Goal: Information Seeking & Learning: Learn about a topic

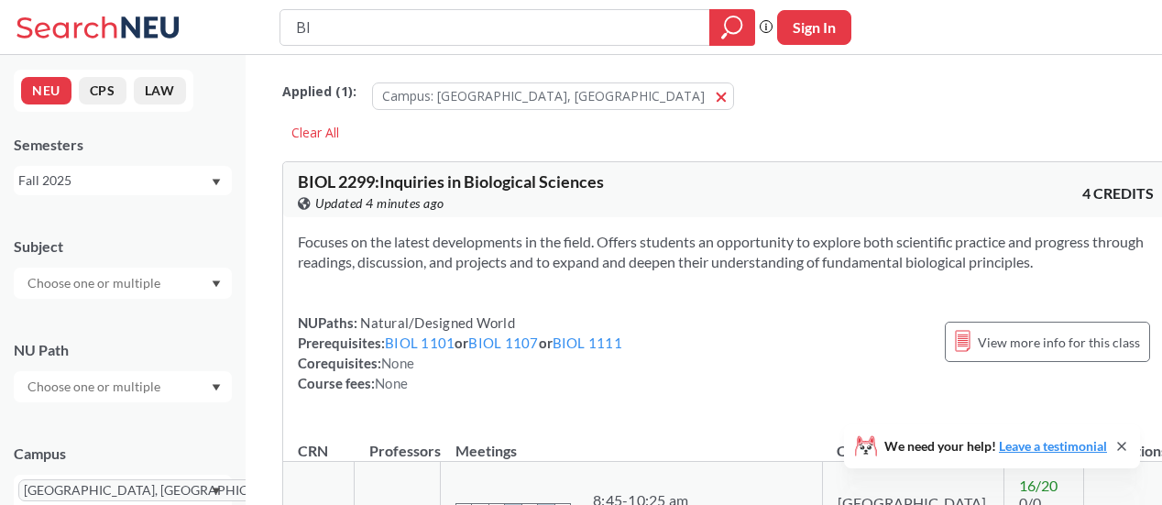
type input "B"
type input "CHEM1162"
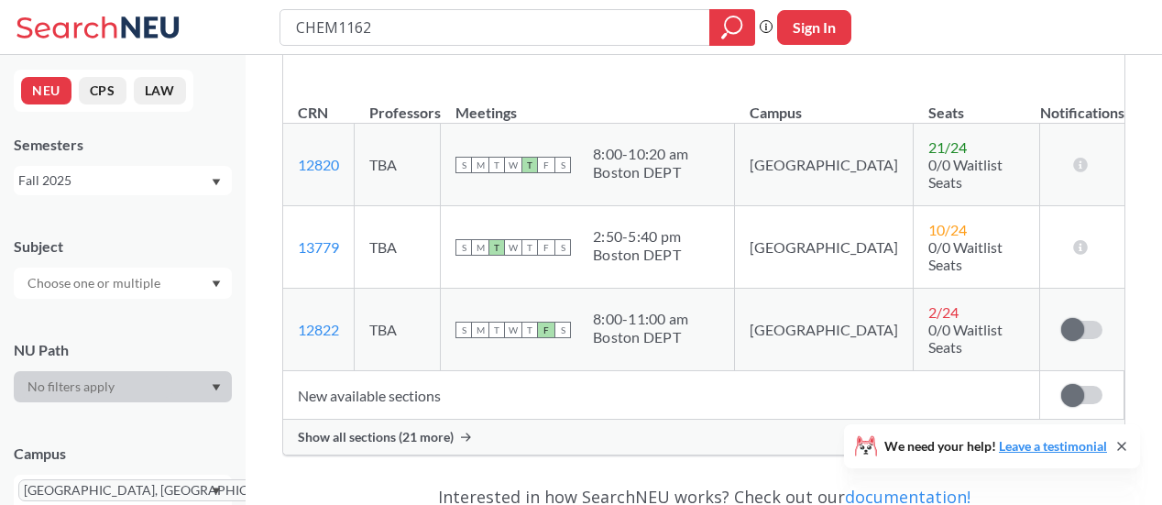
scroll to position [344, 0]
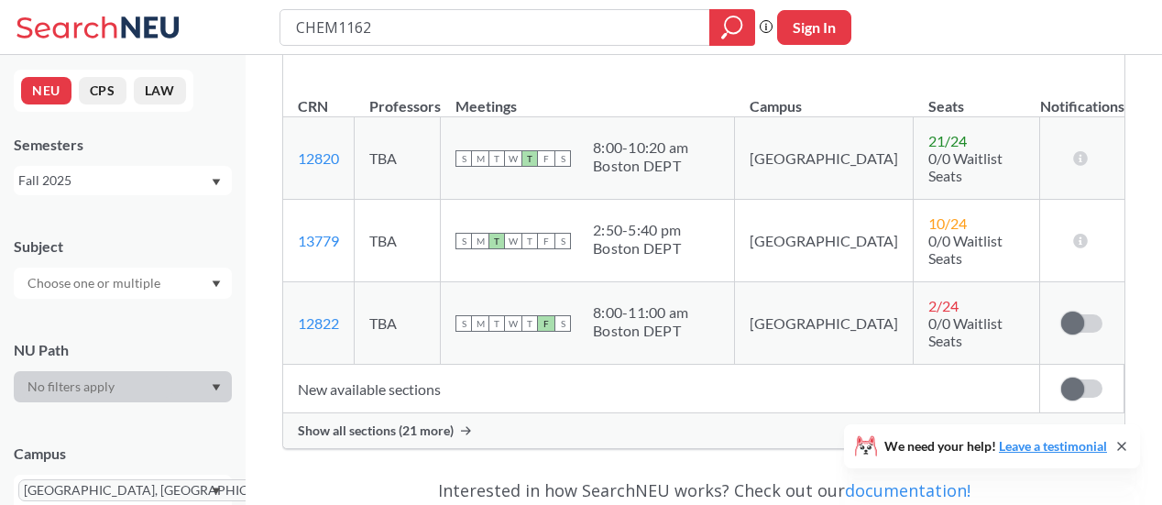
click at [424, 422] on span "Show all sections (21 more)" at bounding box center [376, 430] width 156 height 16
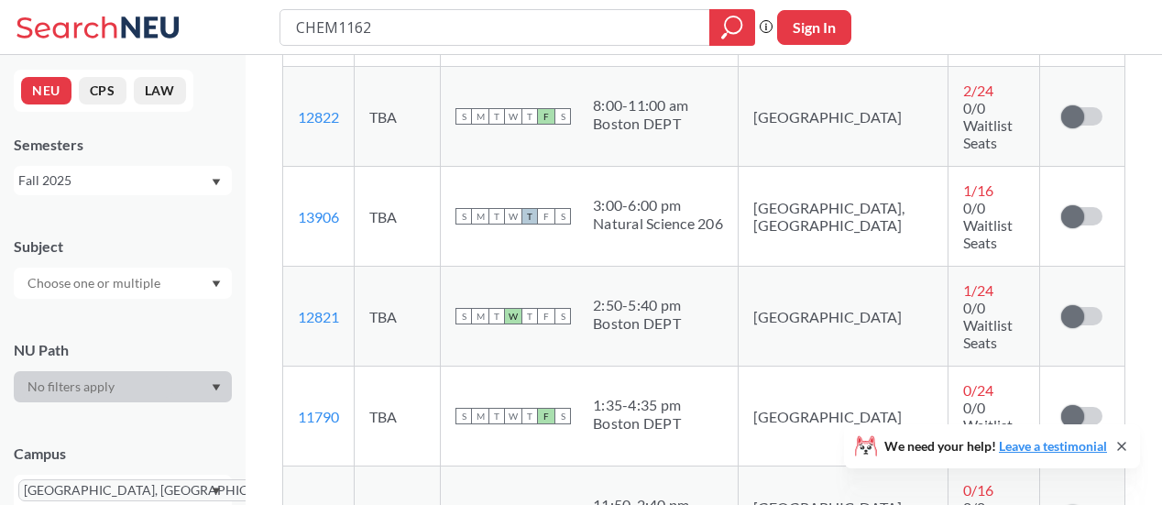
scroll to position [651, 0]
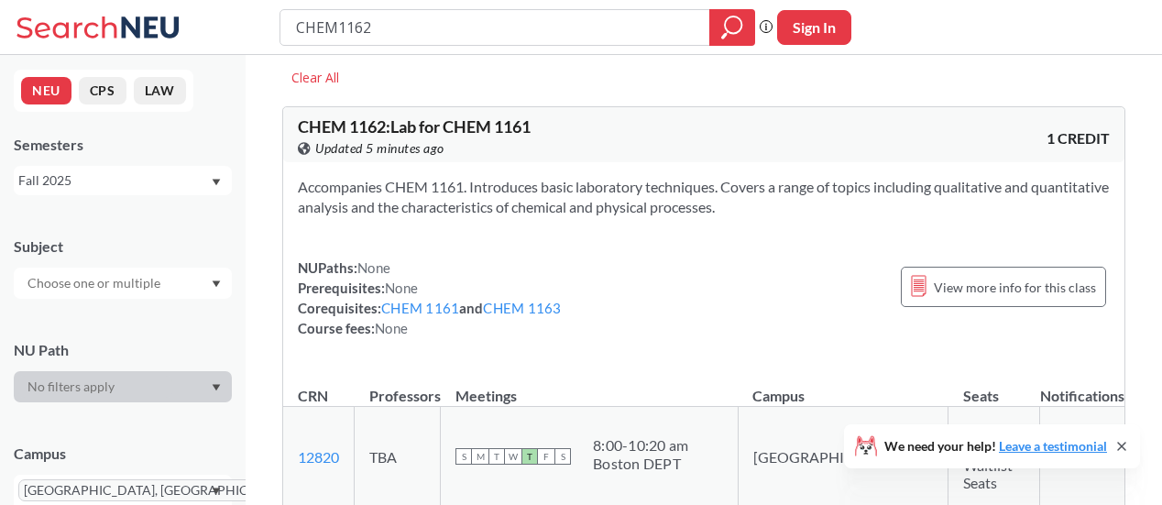
scroll to position [0, 0]
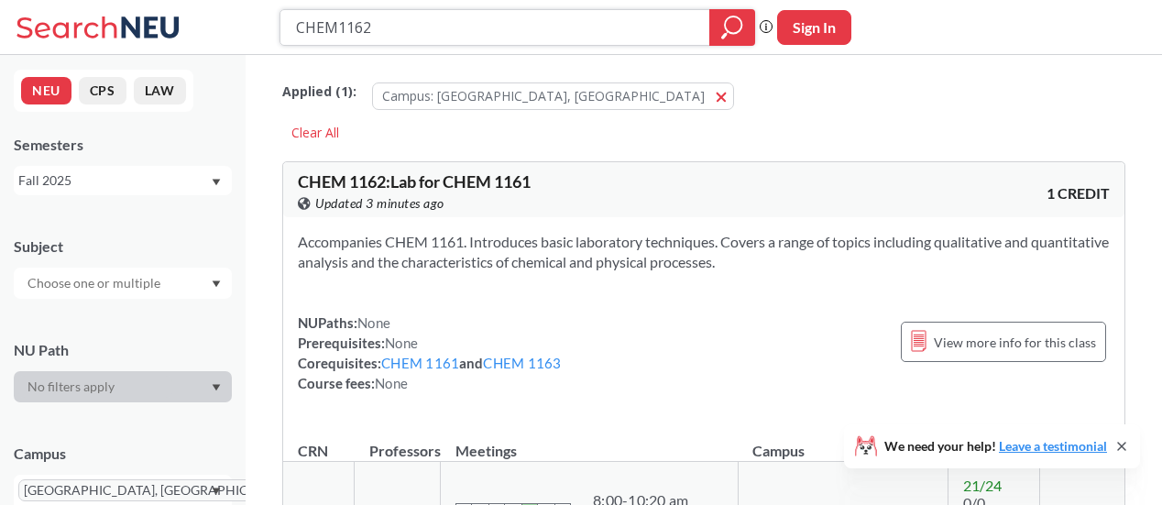
drag, startPoint x: 548, startPoint y: 27, endPoint x: 231, endPoint y: 50, distance: 317.9
click at [231, 50] on div "CHEM1162 Phrase search guarantees the exact search appears in the results. Ex. …" at bounding box center [581, 27] width 1162 height 55
paste input "20598"
type input "20598"
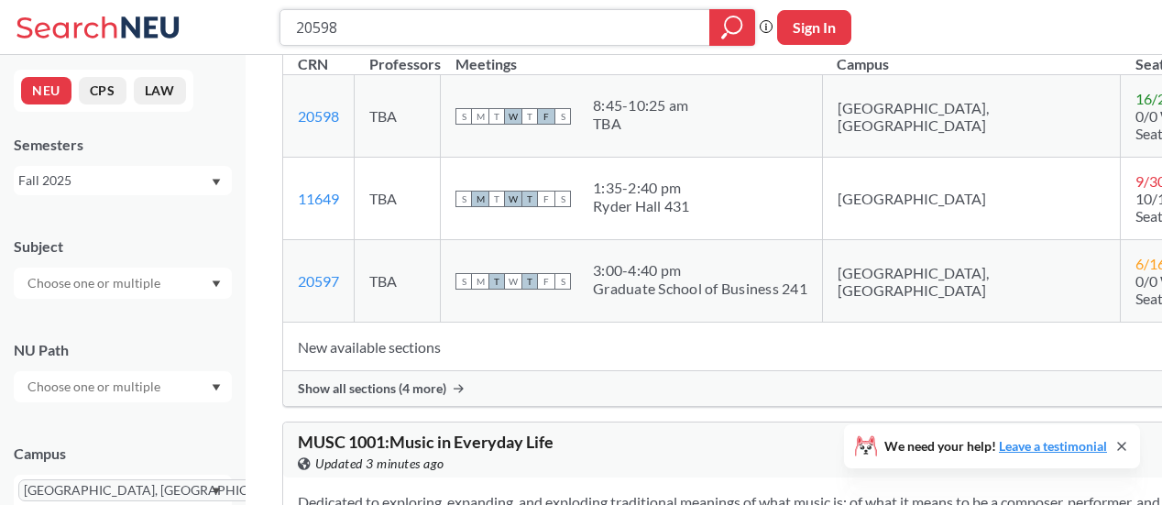
scroll to position [392, 0]
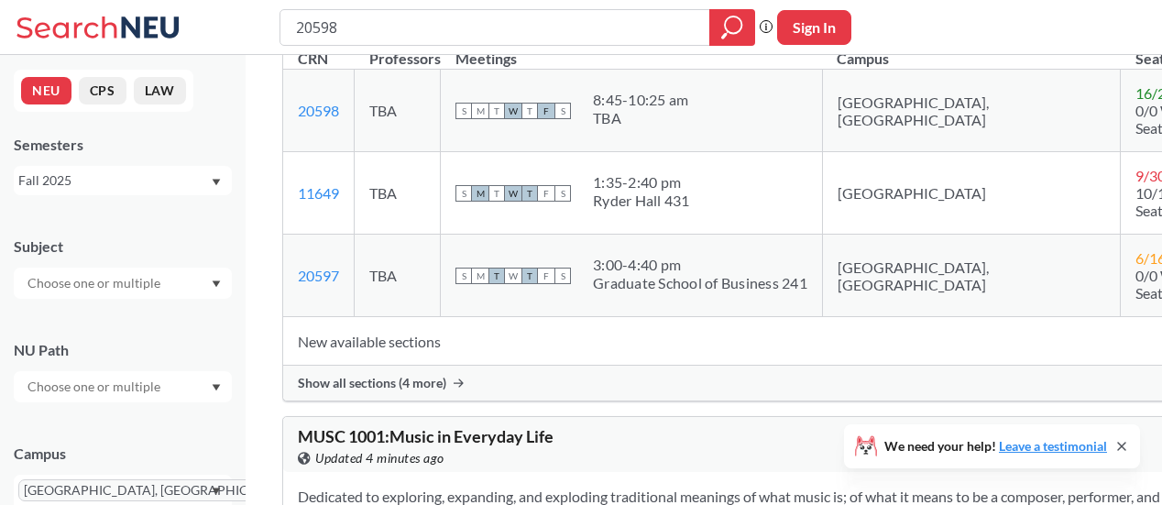
click at [411, 390] on span "Show all sections (4 more)" at bounding box center [372, 383] width 148 height 16
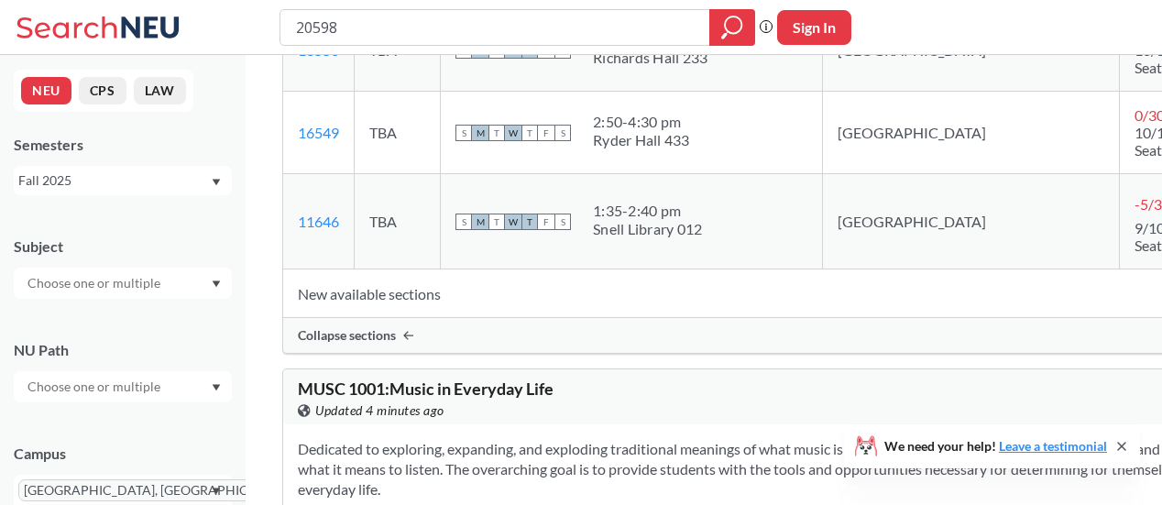
scroll to position [384, 0]
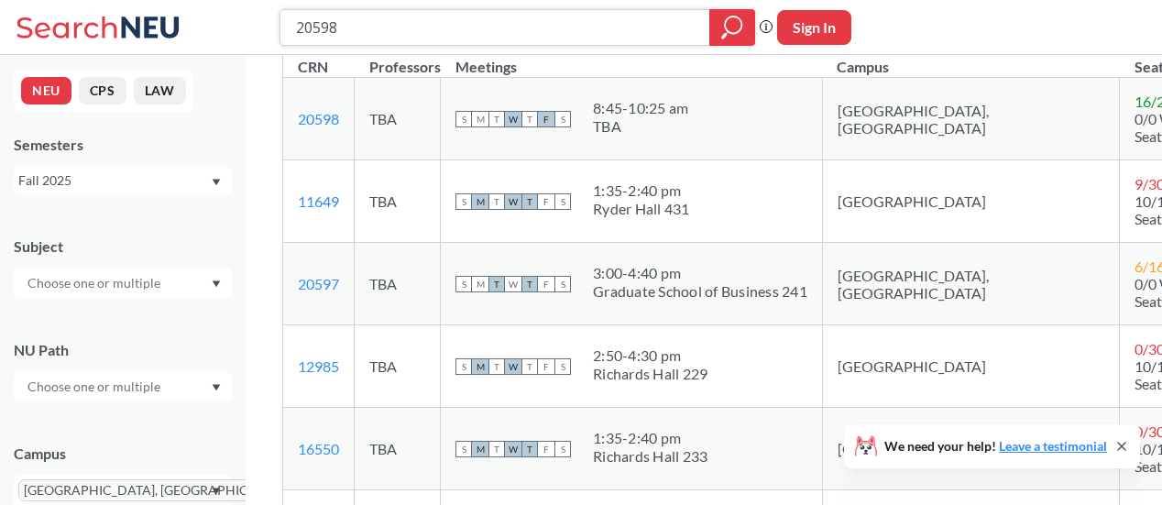
drag, startPoint x: 352, startPoint y: 36, endPoint x: 45, endPoint y: 56, distance: 307.5
type input "CHEM1163"
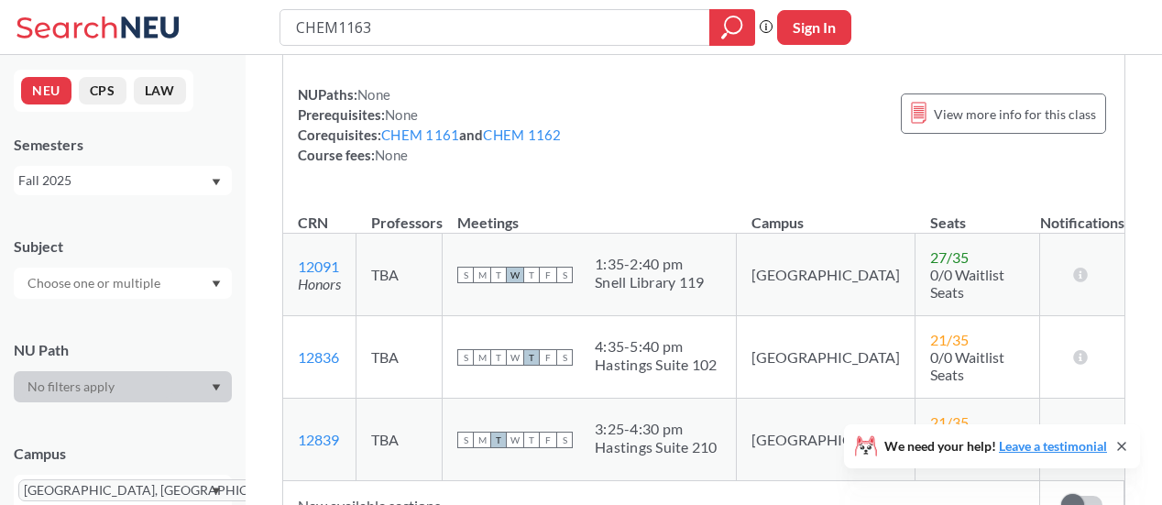
scroll to position [405, 0]
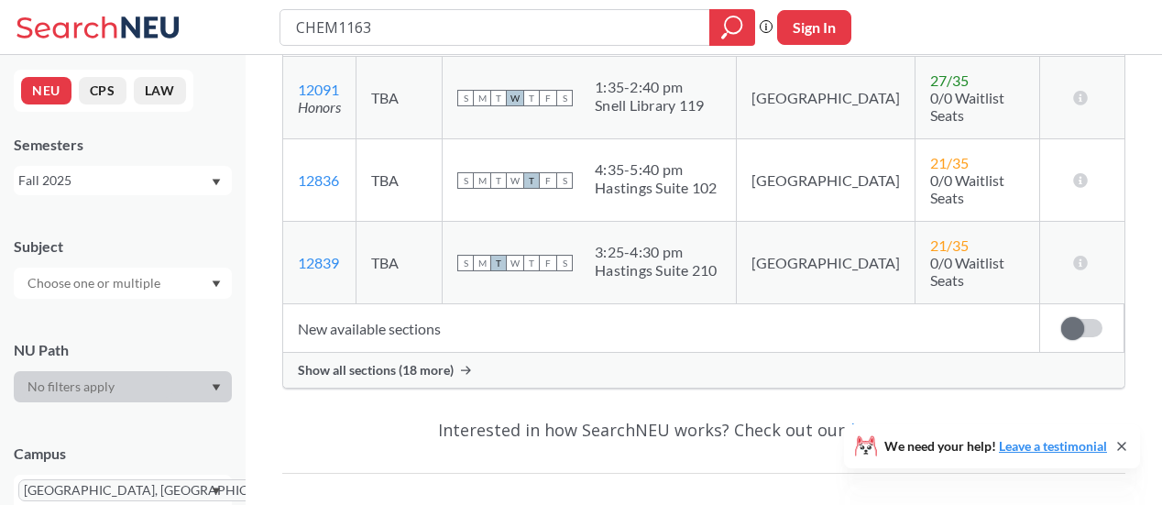
click at [415, 362] on span "Show all sections (18 more)" at bounding box center [376, 370] width 156 height 16
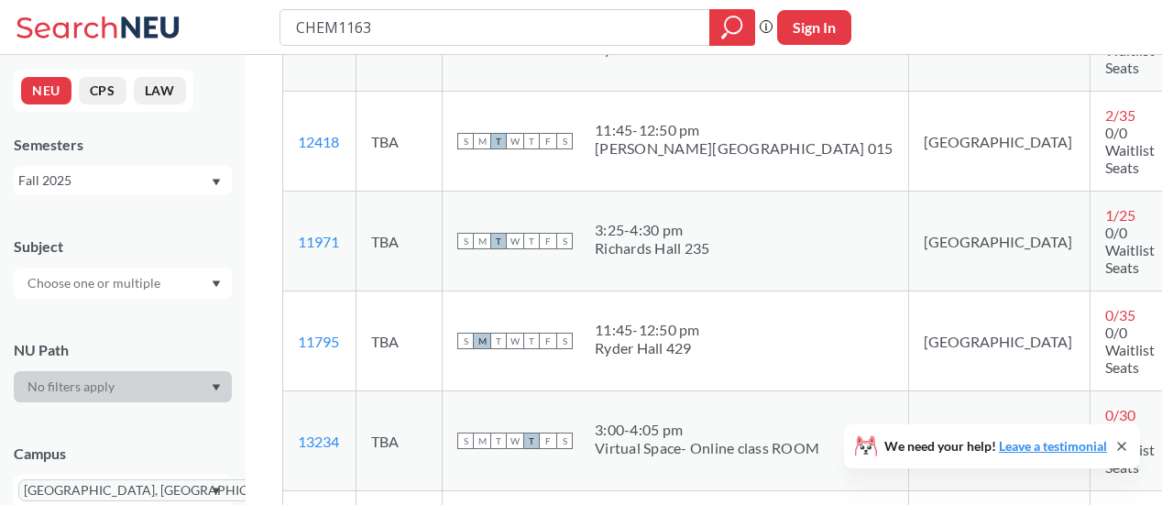
scroll to position [2058, 0]
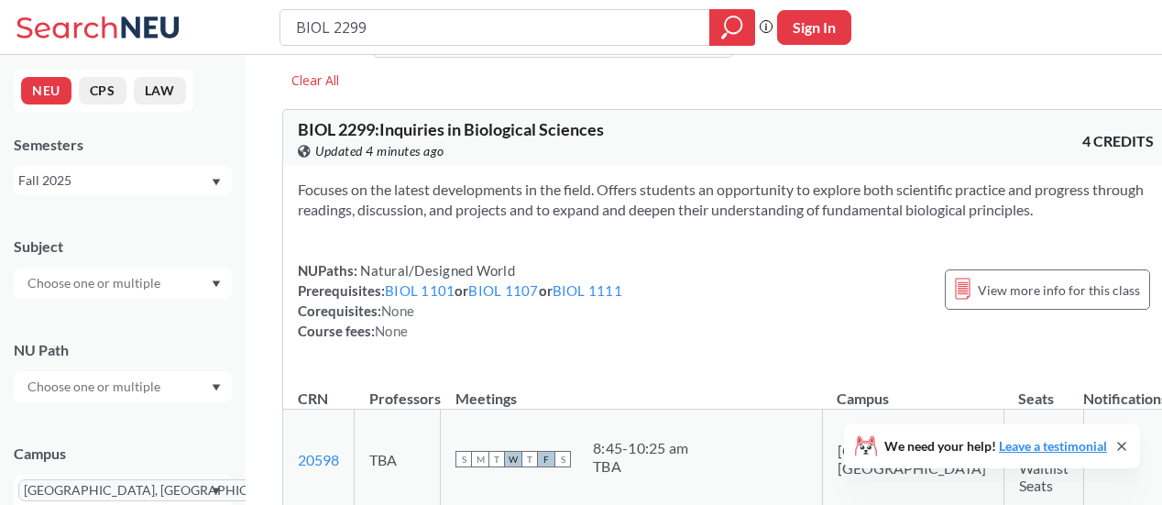
scroll to position [8, 0]
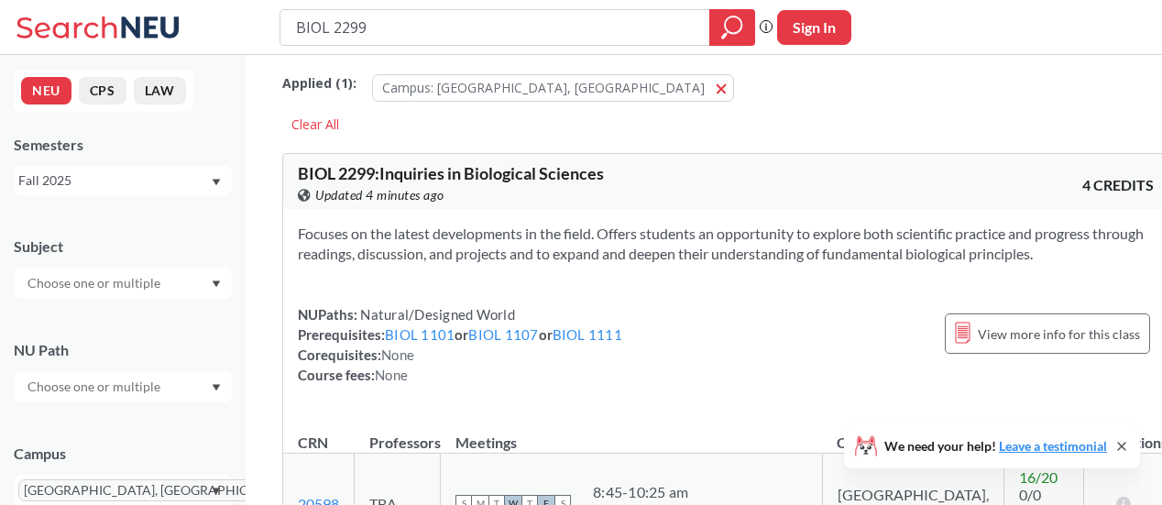
drag, startPoint x: 462, startPoint y: 29, endPoint x: 265, endPoint y: 32, distance: 197.0
click at [265, 32] on div "BIOL 2299 Phrase search guarantees the exact search appears in the results. Ex.…" at bounding box center [581, 27] width 1162 height 55
type input "b"
type input "c"
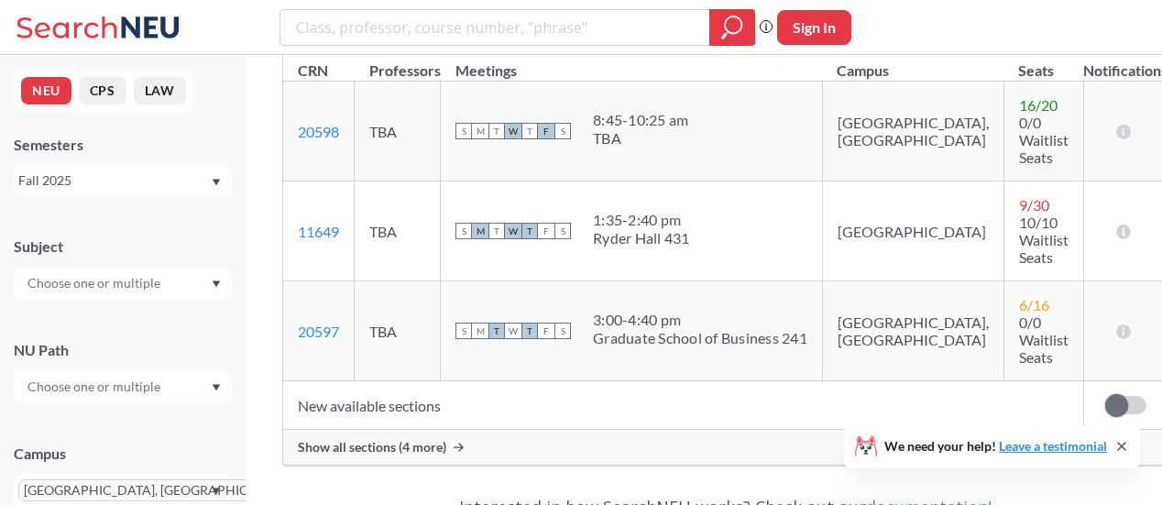
scroll to position [382, 0]
click at [389, 437] on span "Show all sections (4 more)" at bounding box center [372, 445] width 148 height 16
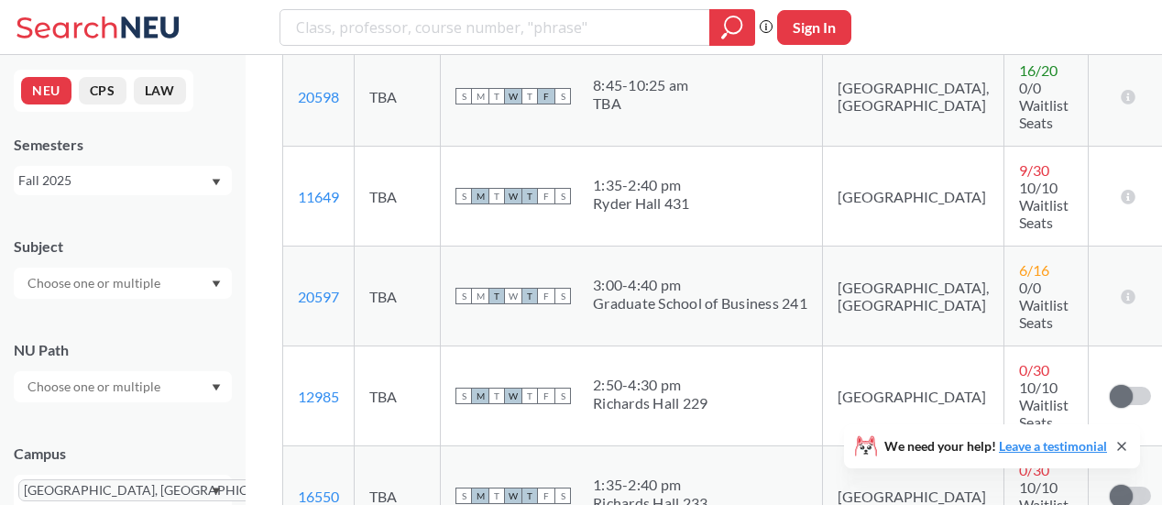
scroll to position [0, 0]
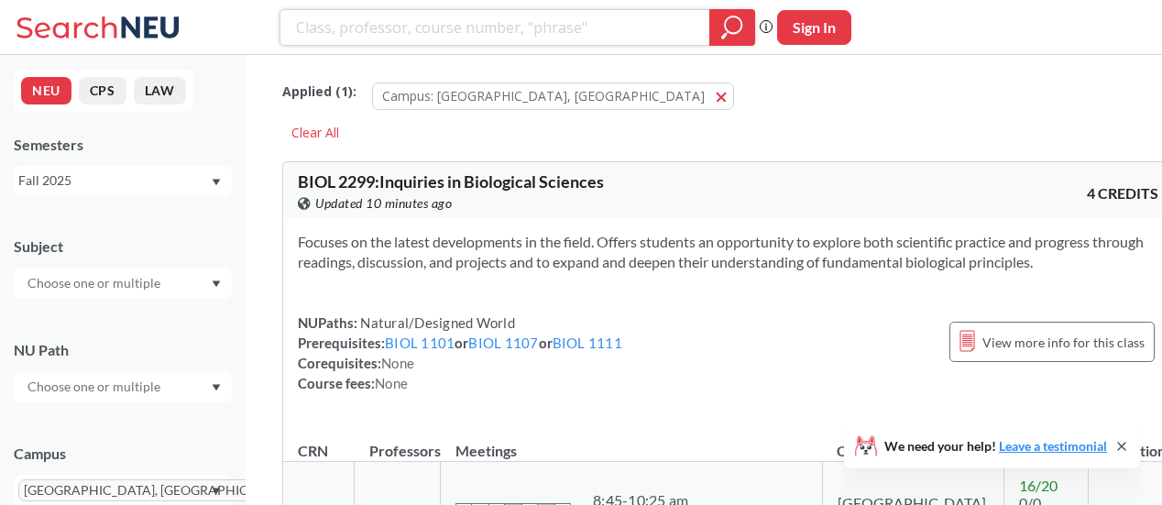
click at [398, 38] on input "search" at bounding box center [495, 27] width 402 height 31
type input "ARTF"
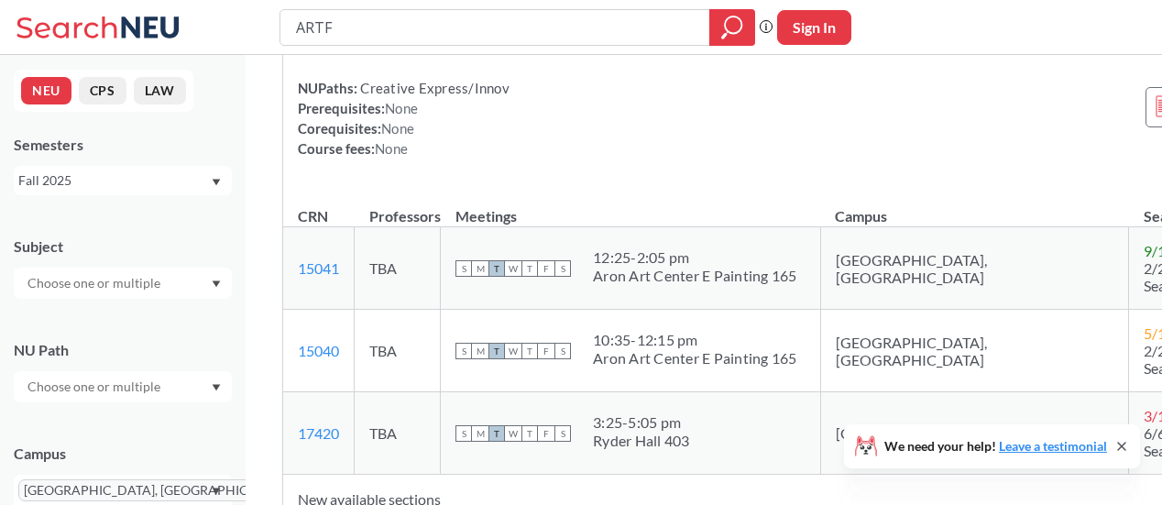
scroll to position [1015, 0]
drag, startPoint x: 296, startPoint y: 248, endPoint x: 348, endPoint y: 254, distance: 52.5
click at [348, 254] on td "15041 View this section on Banner." at bounding box center [318, 267] width 71 height 82
copy link "15041"
